Goal: Task Accomplishment & Management: Manage account settings

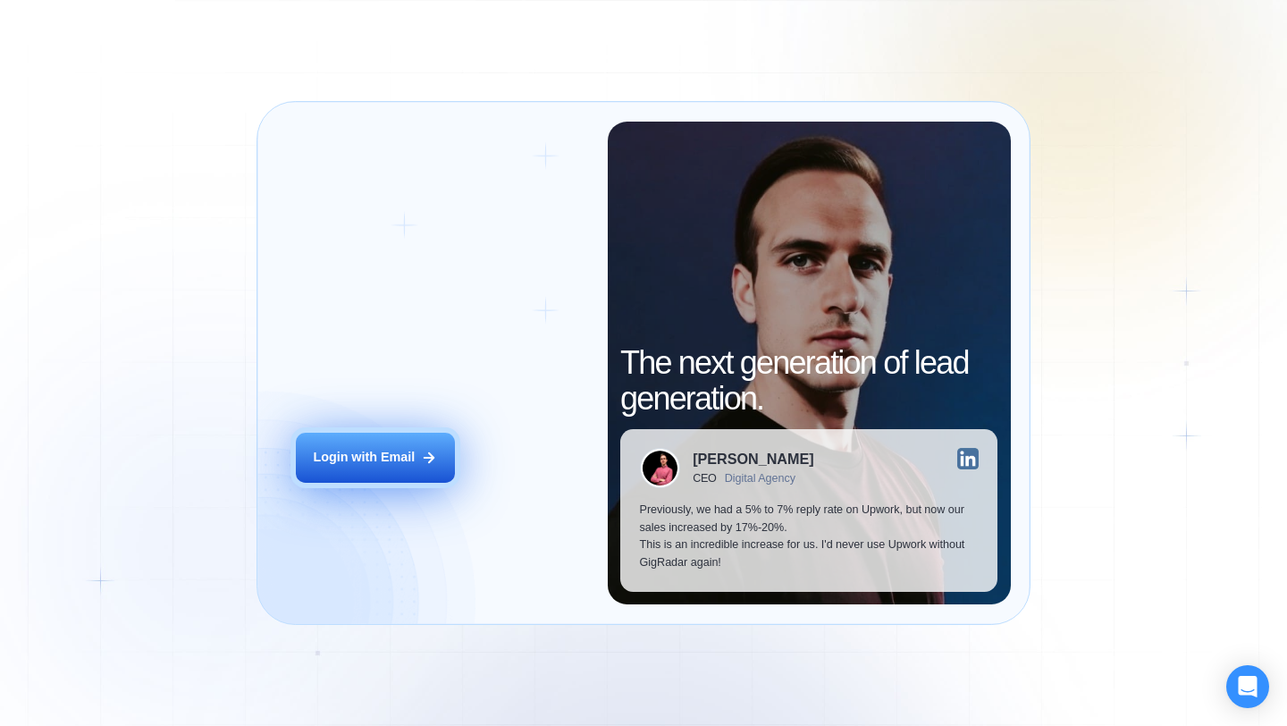
click at [419, 447] on button "Login with Email" at bounding box center [375, 458] width 159 height 50
click at [440, 468] on button "Login with Email" at bounding box center [375, 458] width 159 height 50
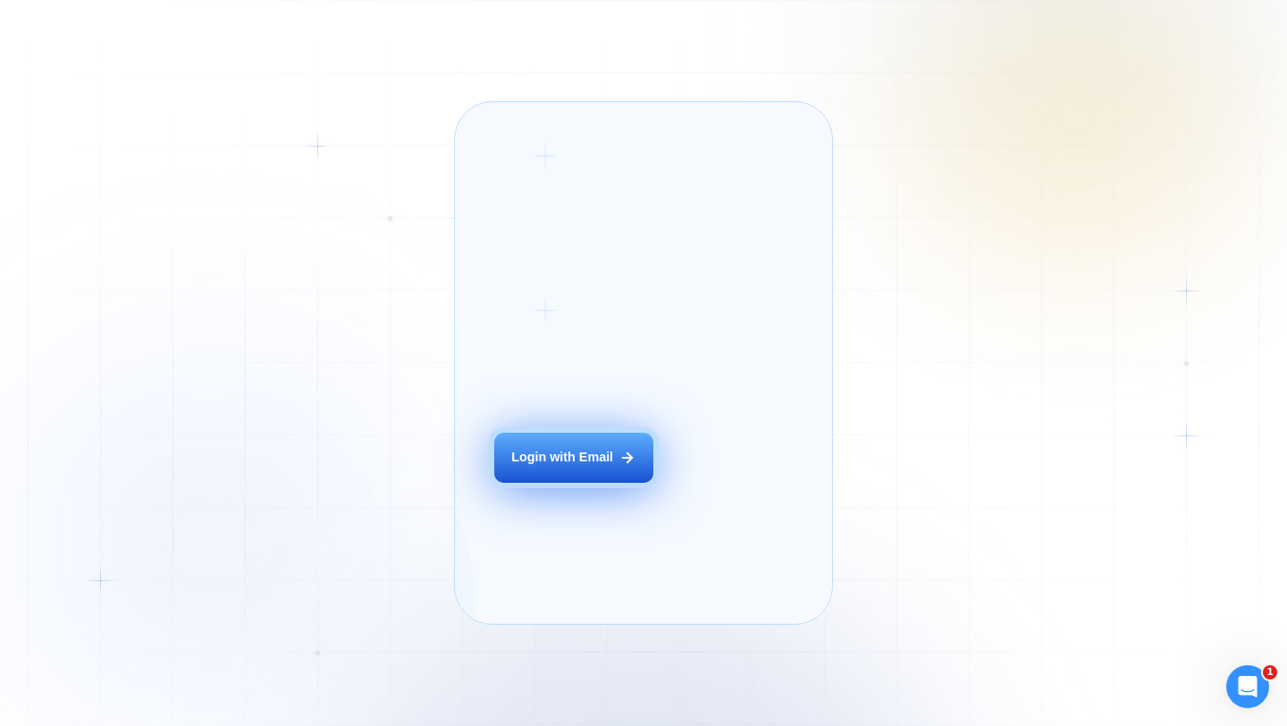
click at [614, 483] on button "Login with Email" at bounding box center [573, 458] width 159 height 50
